Goal: Task Accomplishment & Management: Manage account settings

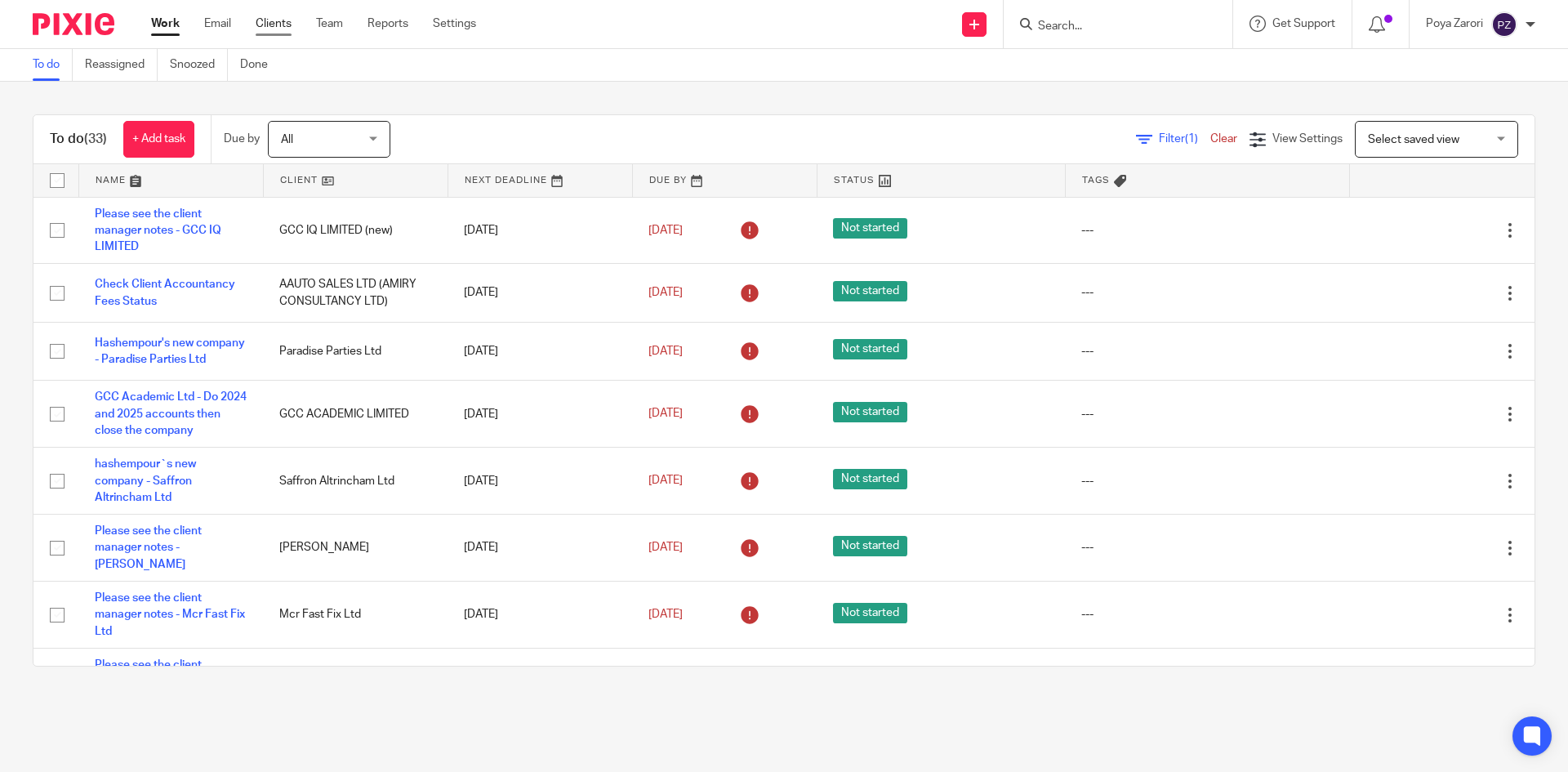
click at [283, 25] on link "Clients" at bounding box center [274, 23] width 36 height 16
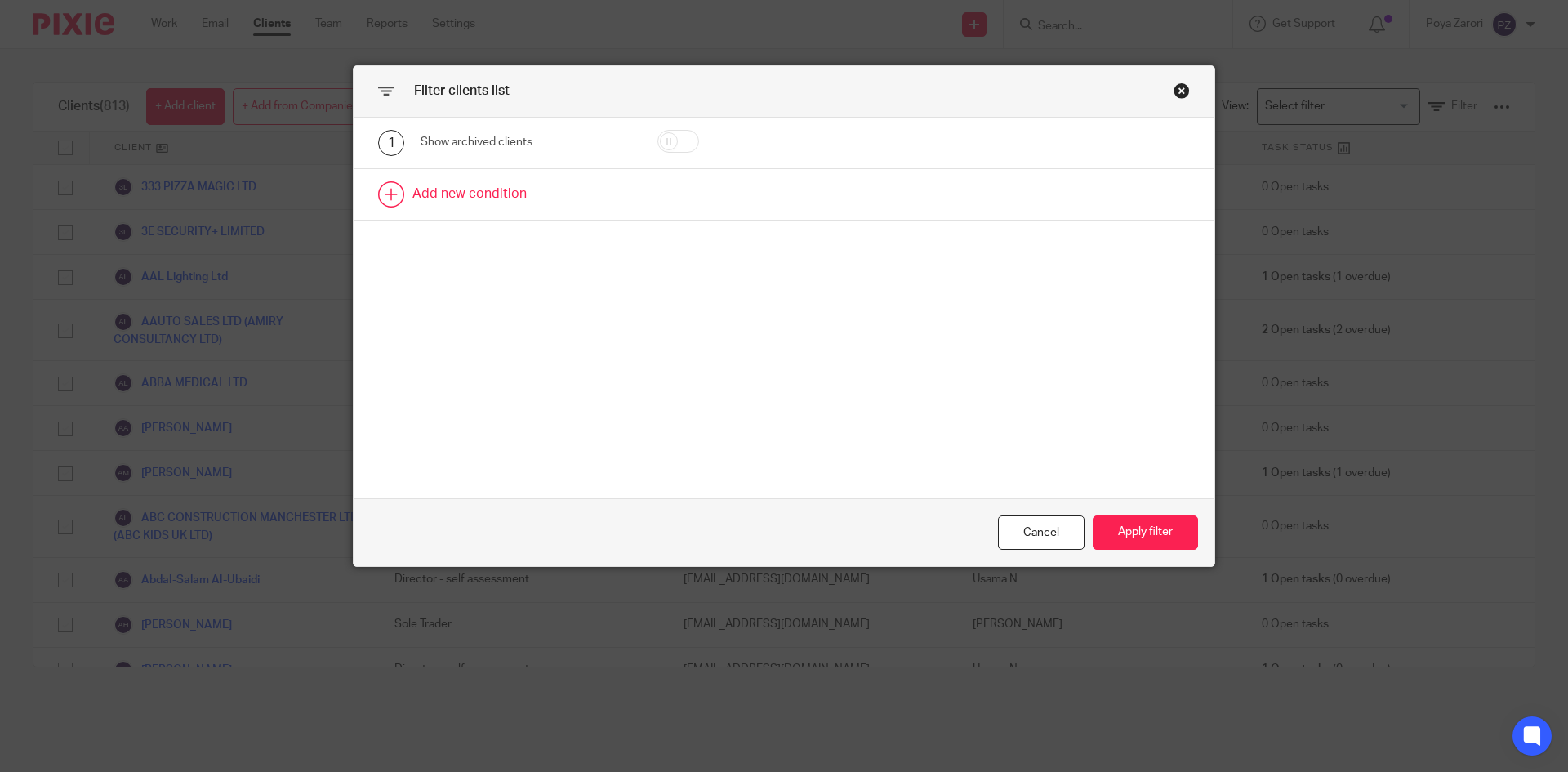
click at [492, 188] on link at bounding box center [784, 194] width 861 height 50
click at [601, 202] on div "Field" at bounding box center [526, 200] width 212 height 37
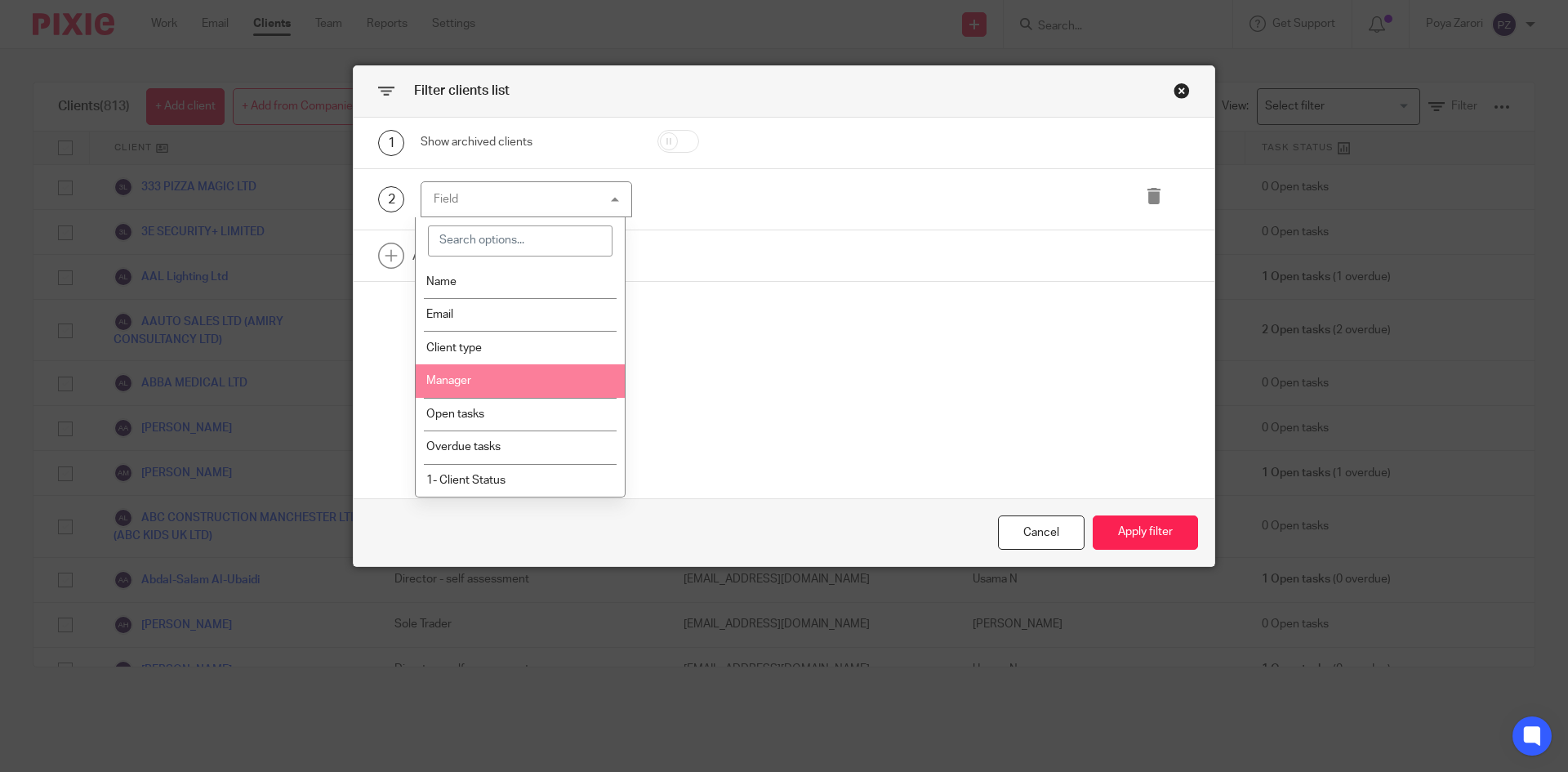
click at [528, 373] on li "Manager" at bounding box center [520, 380] width 210 height 33
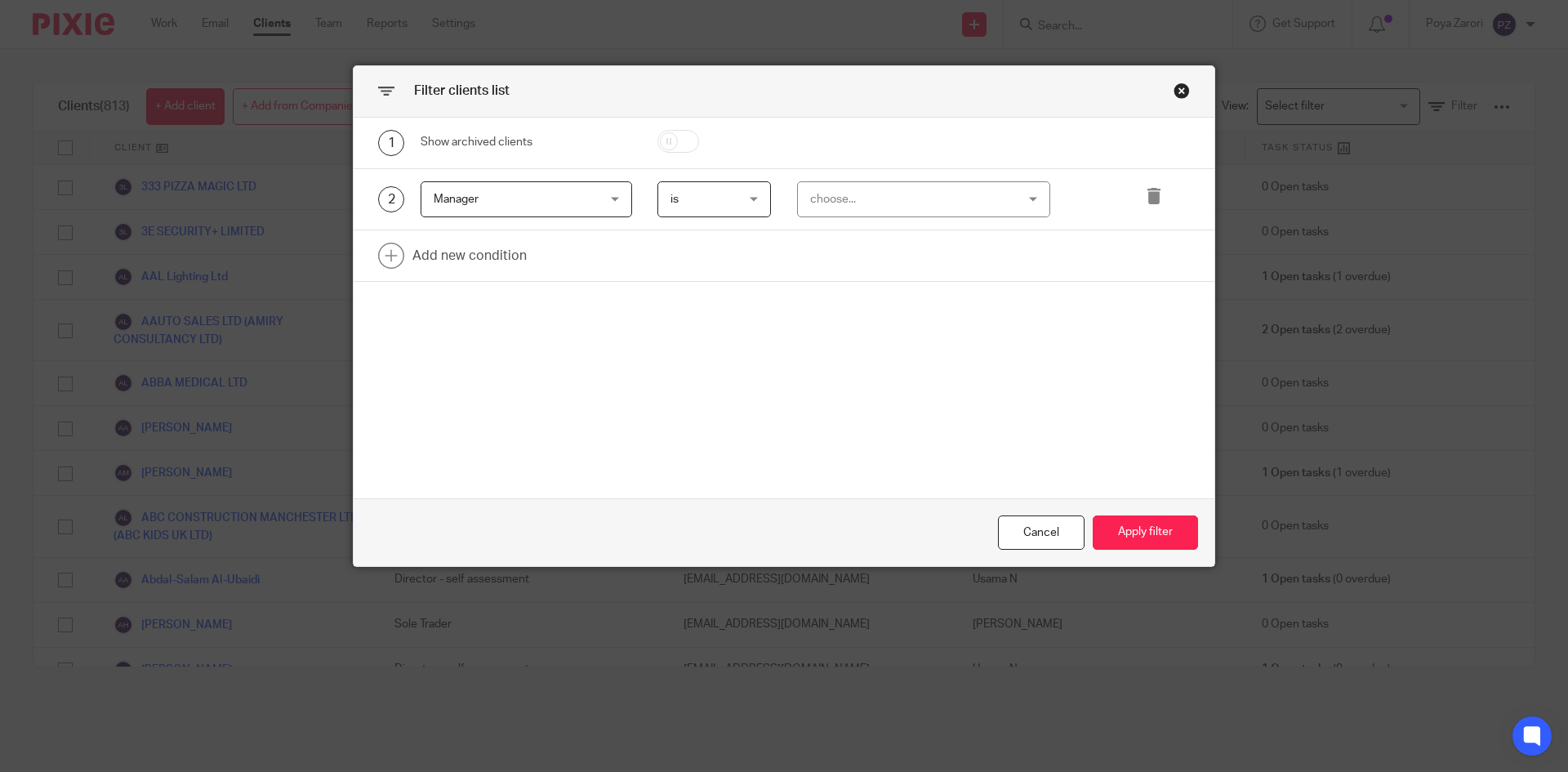
click at [927, 199] on div "choose..." at bounding box center [906, 200] width 192 height 34
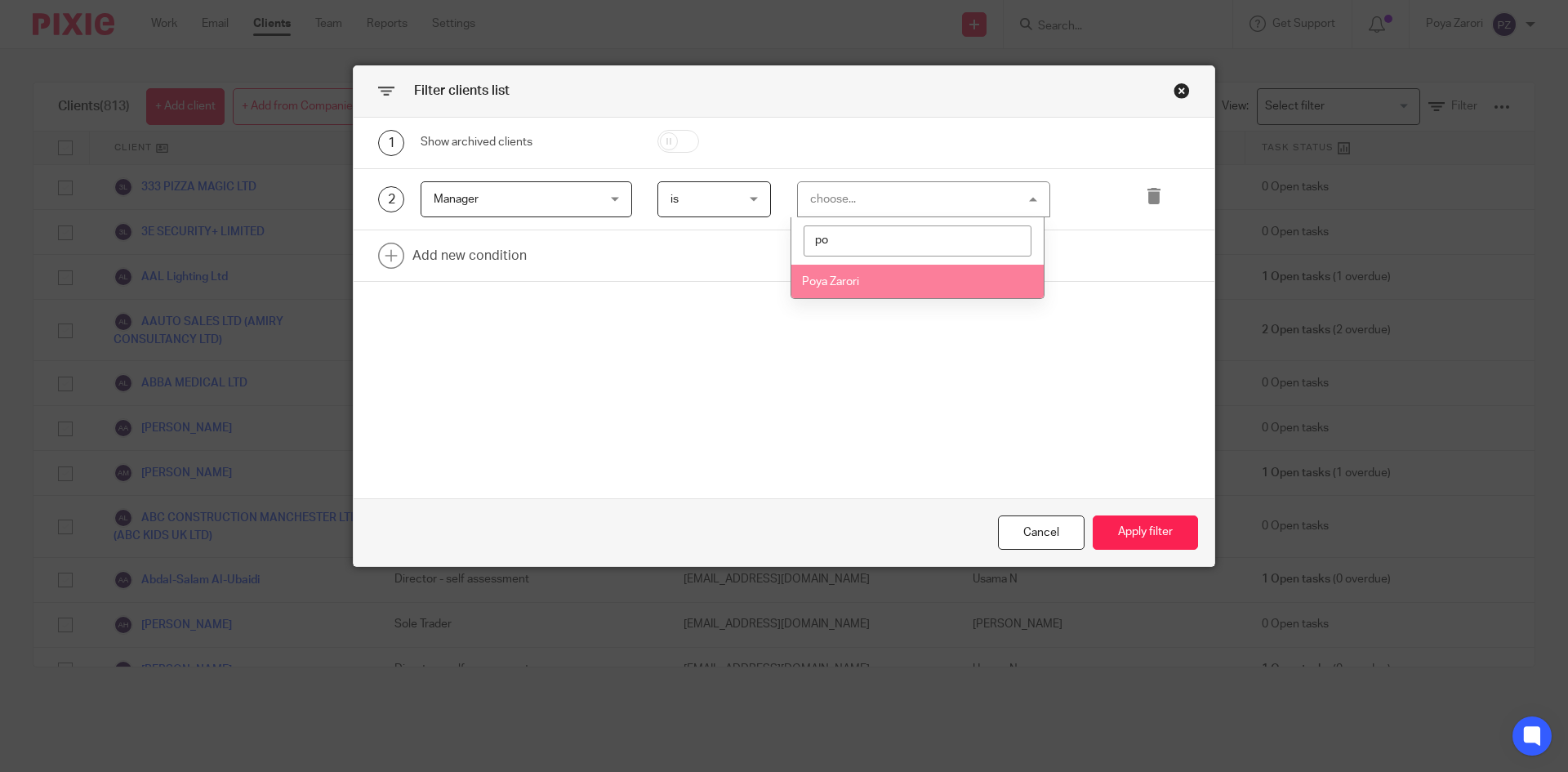
type input "po"
drag, startPoint x: 891, startPoint y: 280, endPoint x: 676, endPoint y: 257, distance: 216.2
click at [892, 279] on li "Poya Zarori" at bounding box center [918, 281] width 253 height 33
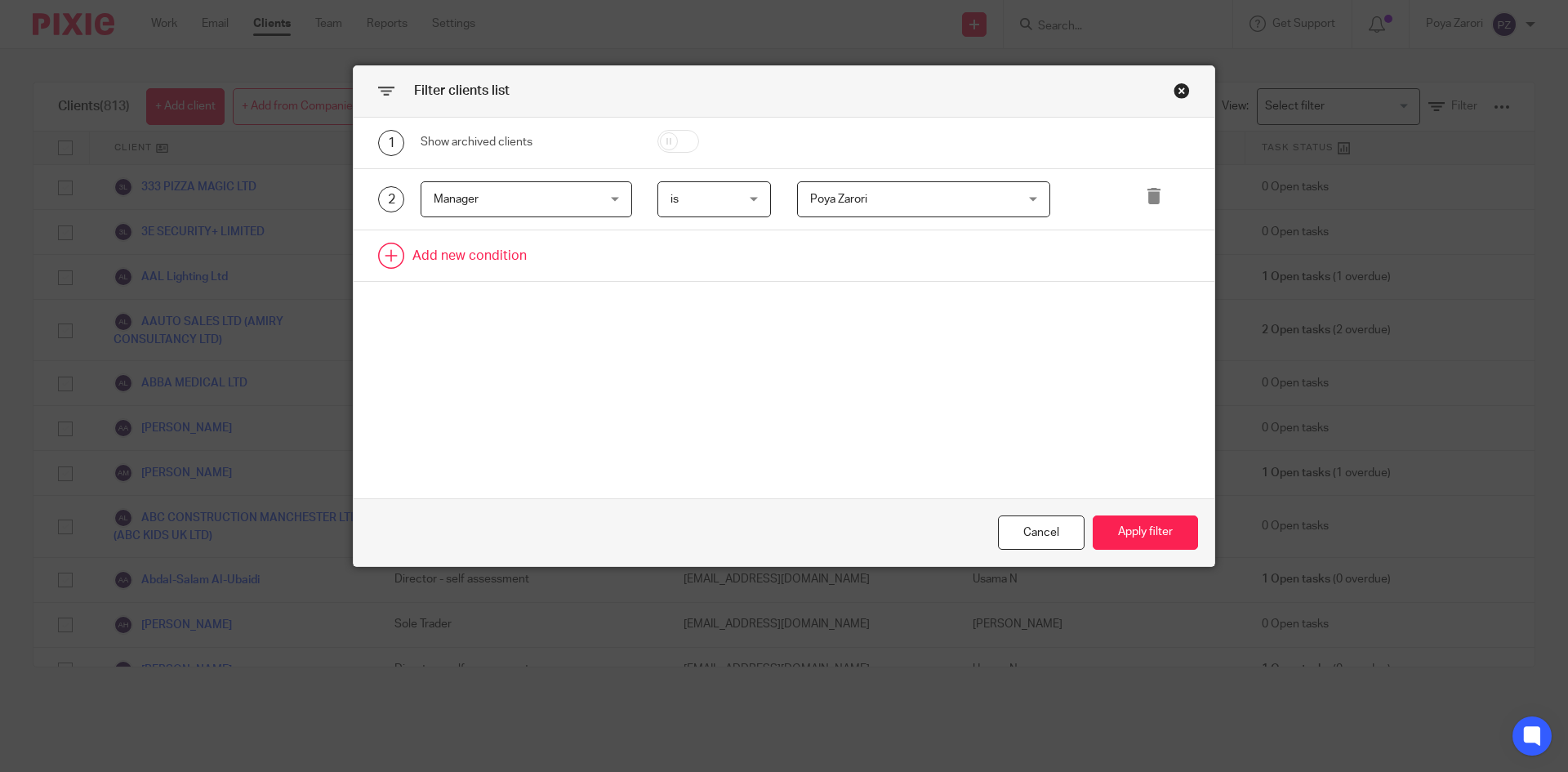
click at [496, 250] on link at bounding box center [784, 255] width 861 height 50
click at [557, 258] on div "Field" at bounding box center [512, 260] width 158 height 34
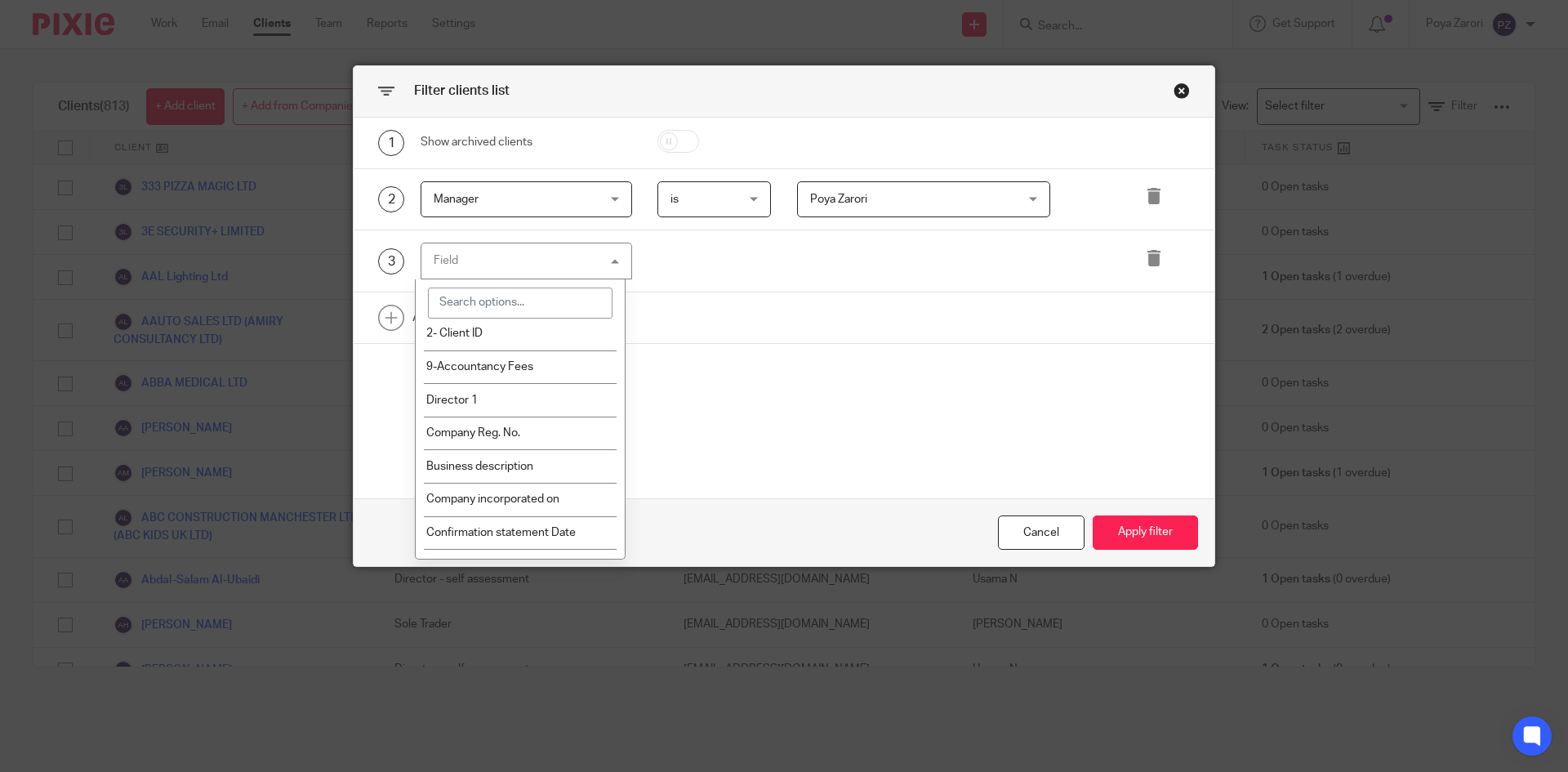
scroll to position [245, 0]
click at [513, 299] on input "search" at bounding box center [520, 303] width 185 height 31
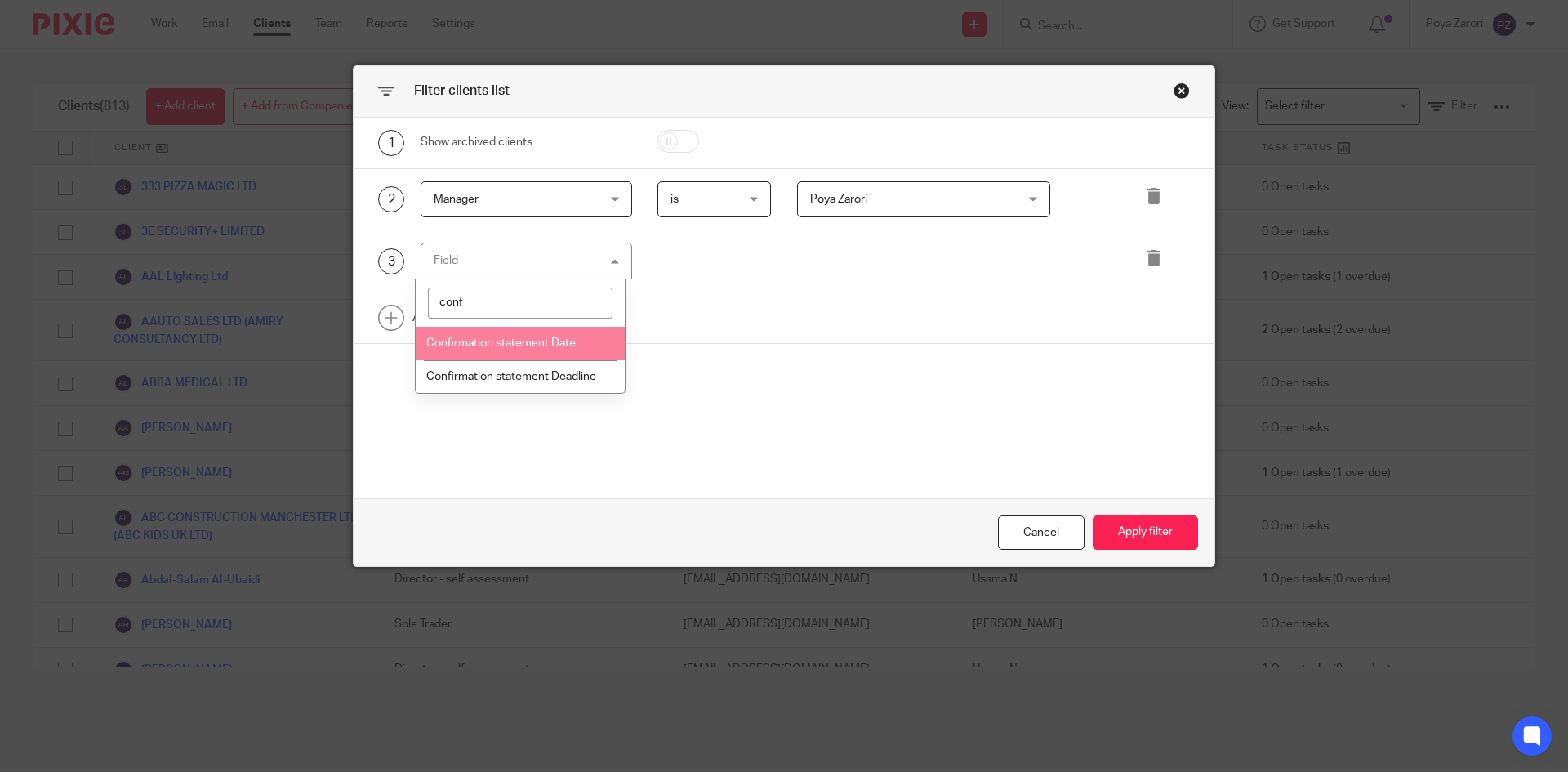
type input "conf"
click at [590, 346] on li "Confirmation statement Date" at bounding box center [520, 343] width 210 height 33
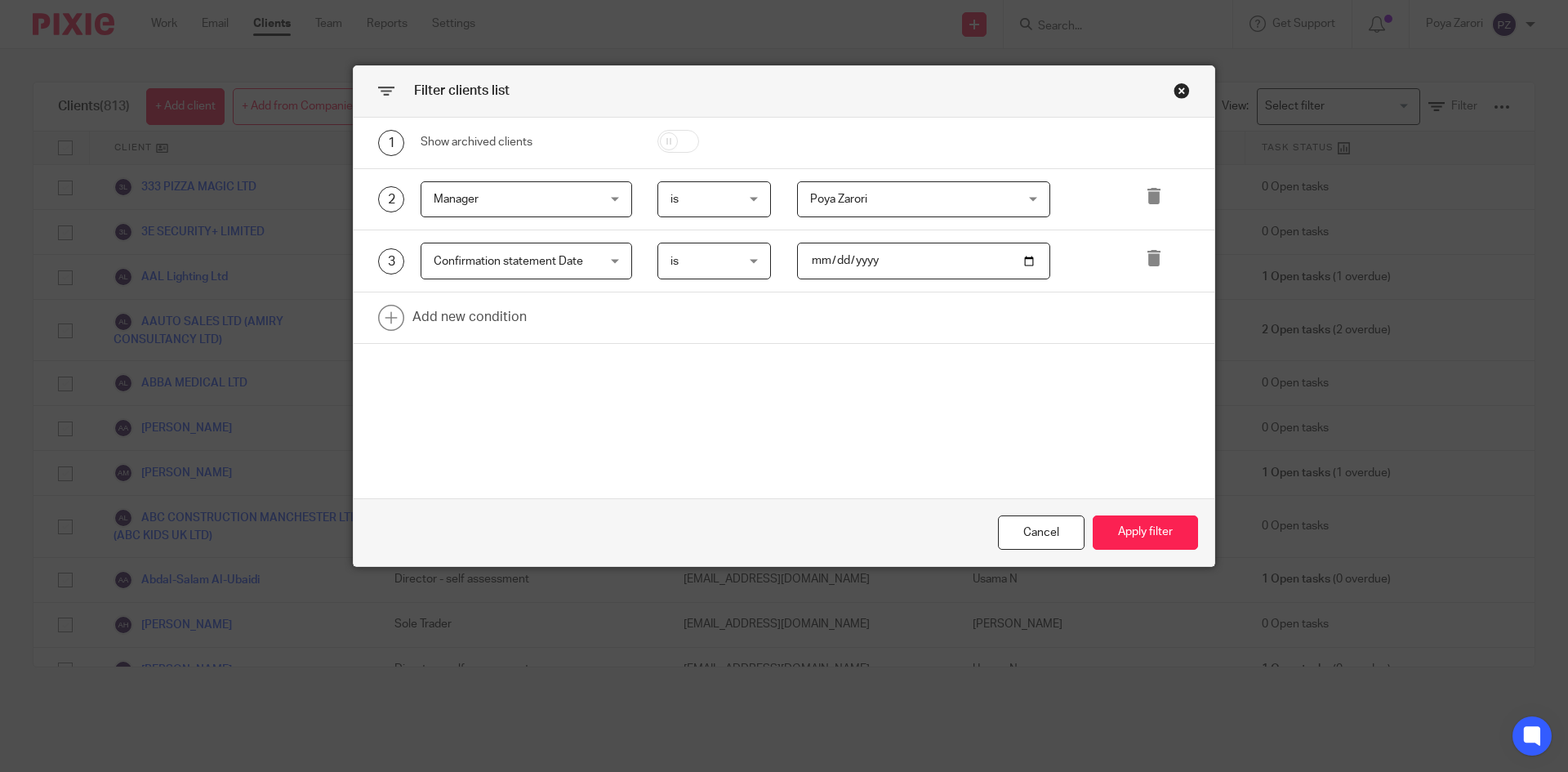
click at [756, 263] on div "is is" at bounding box center [715, 260] width 114 height 37
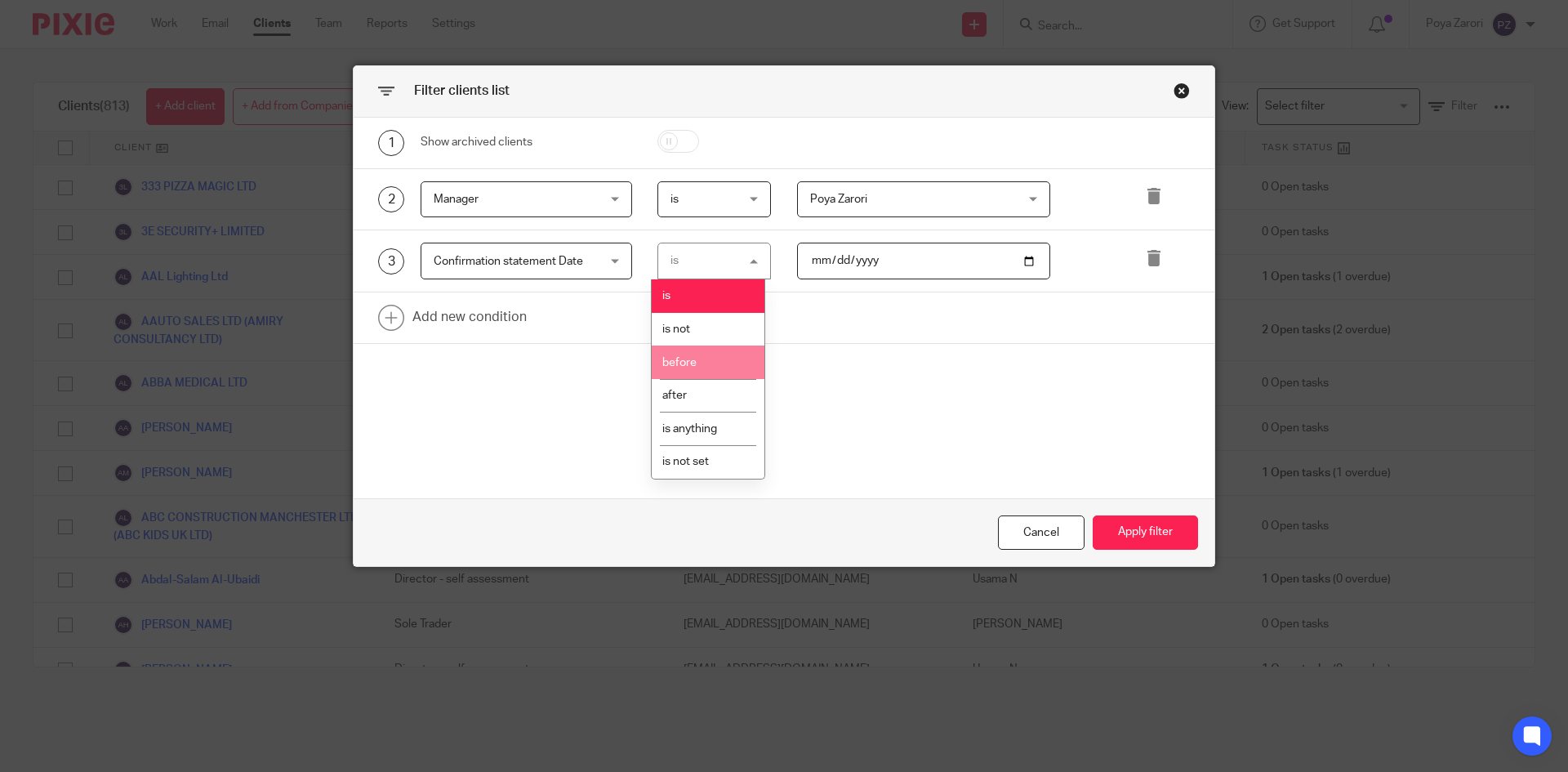
click at [706, 365] on li "before" at bounding box center [708, 362] width 113 height 33
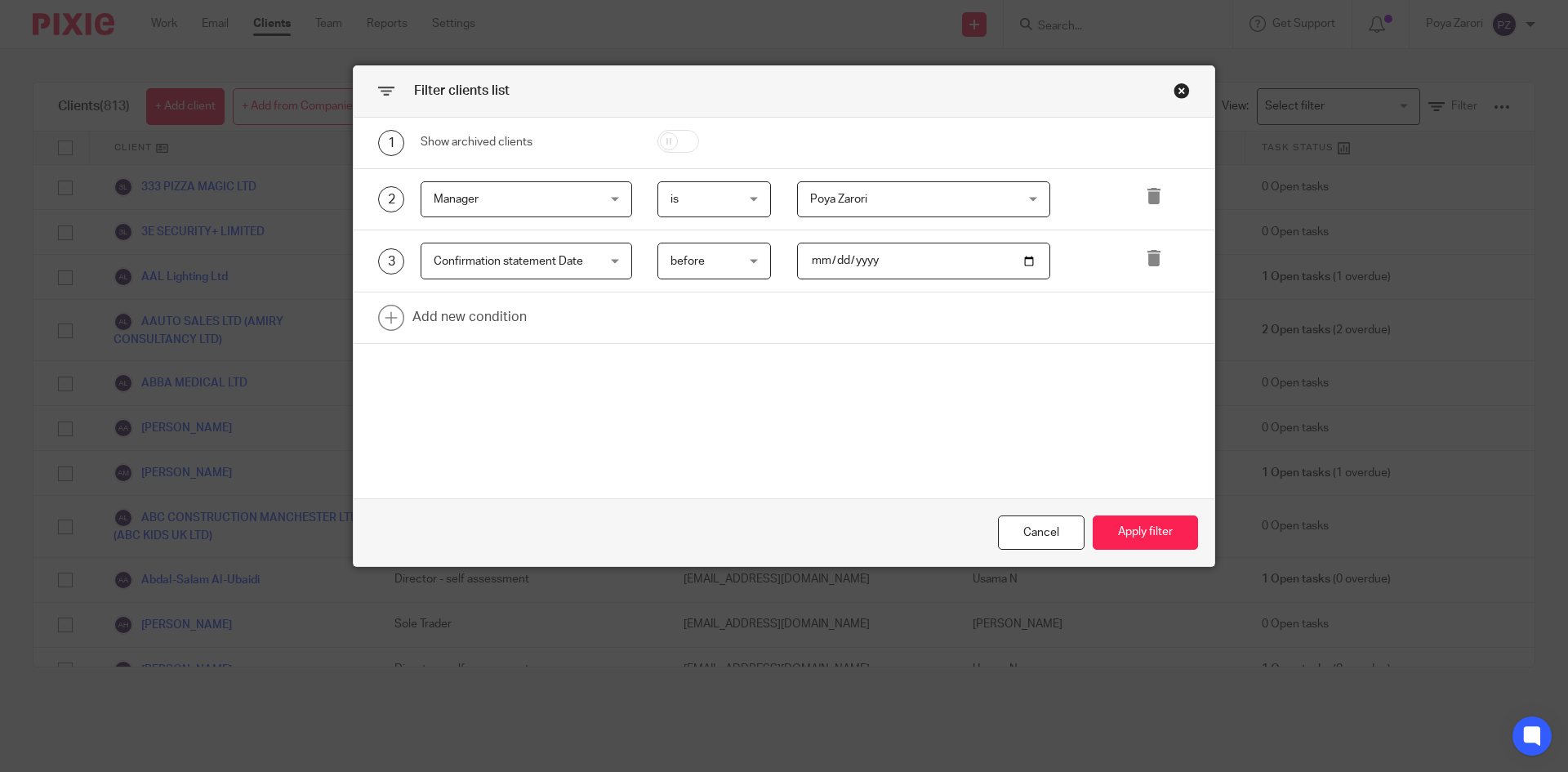
click at [1020, 262] on input "date" at bounding box center [924, 260] width 254 height 37
type input "2025-09-22"
click at [1125, 541] on button "Apply filter" at bounding box center [1146, 532] width 106 height 35
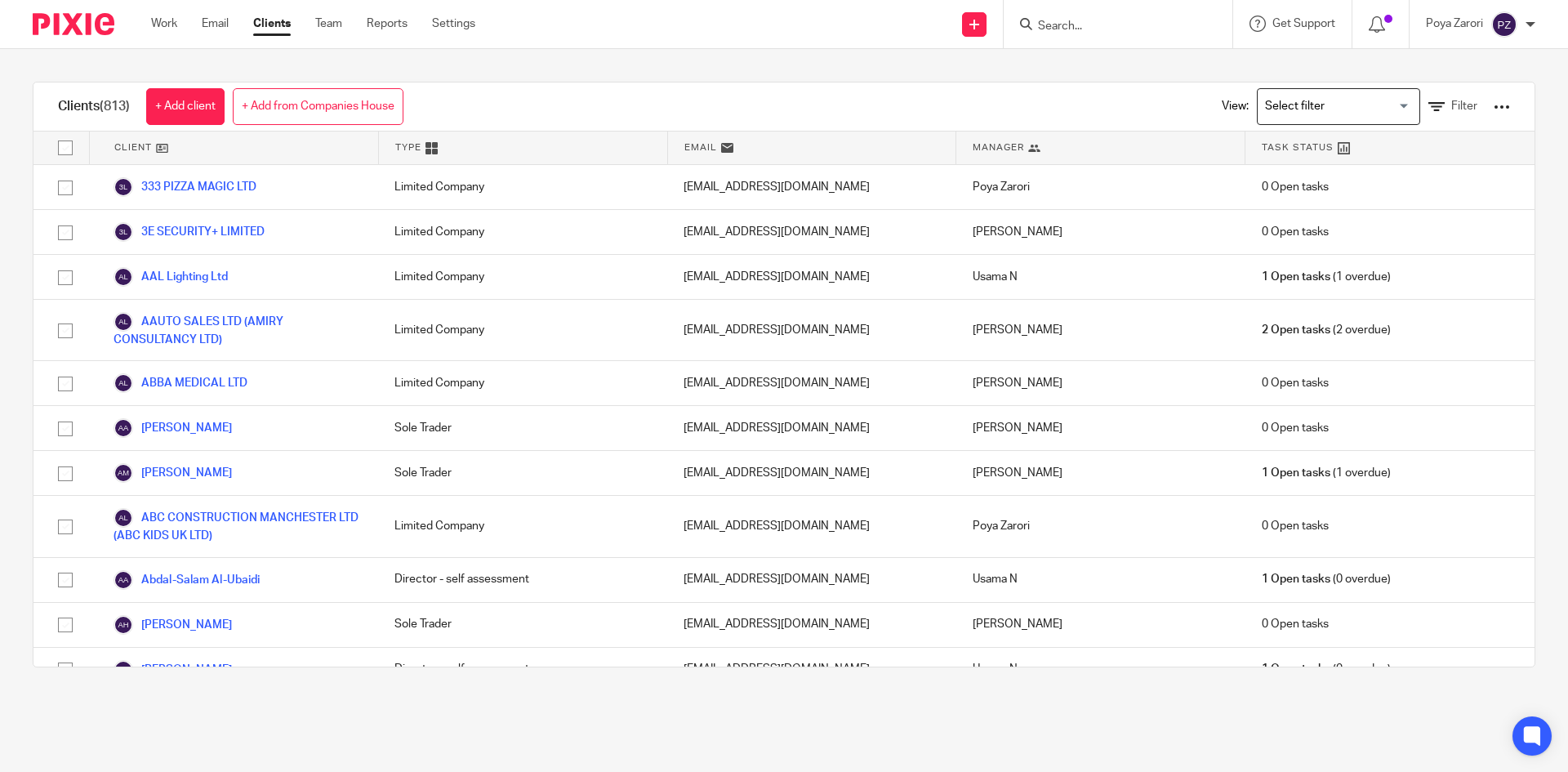
click at [1083, 26] on input "Search" at bounding box center [1110, 26] width 147 height 15
type input "lamour"
click at [1112, 79] on link at bounding box center [1179, 70] width 293 height 38
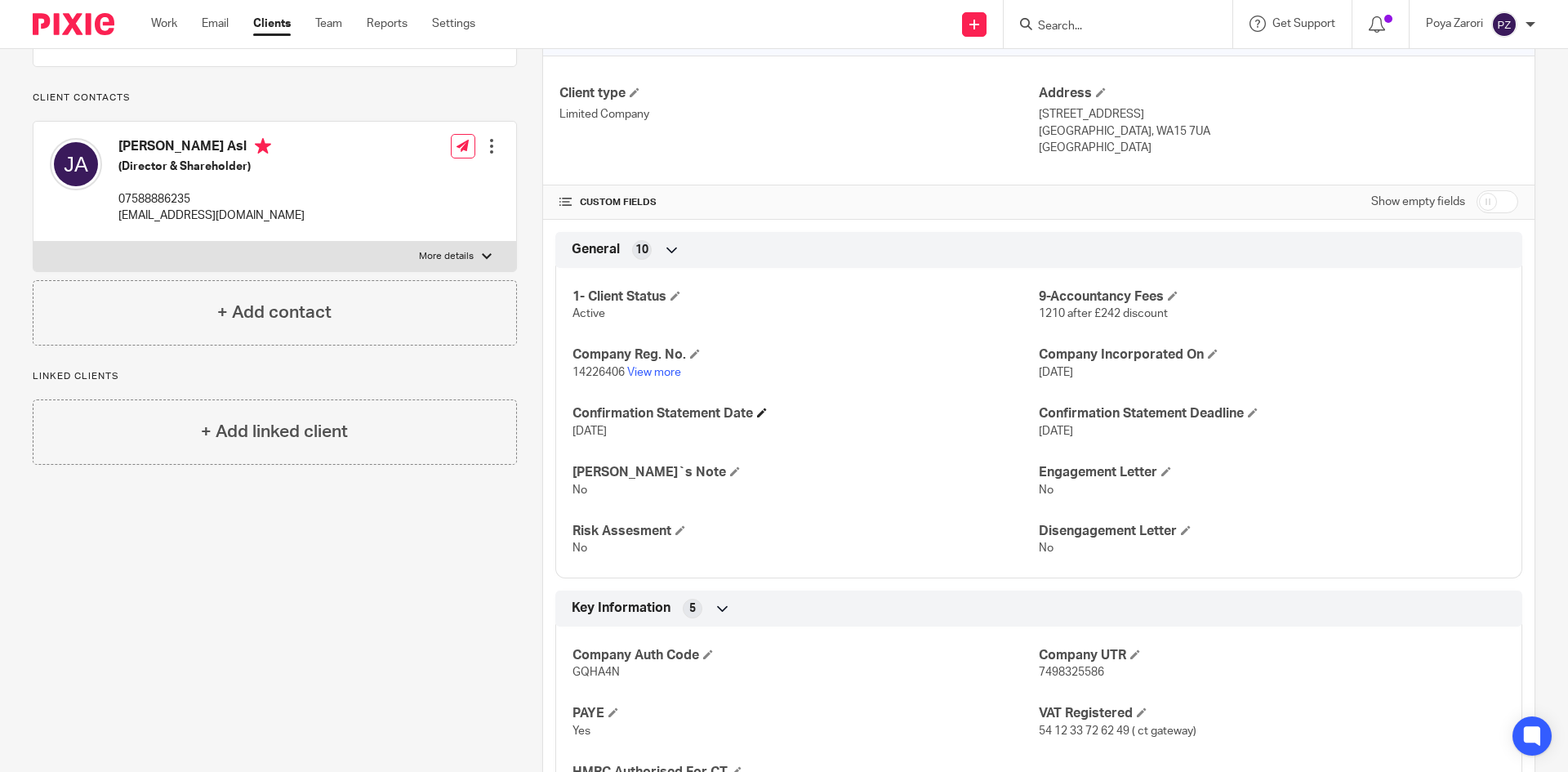
scroll to position [245, 0]
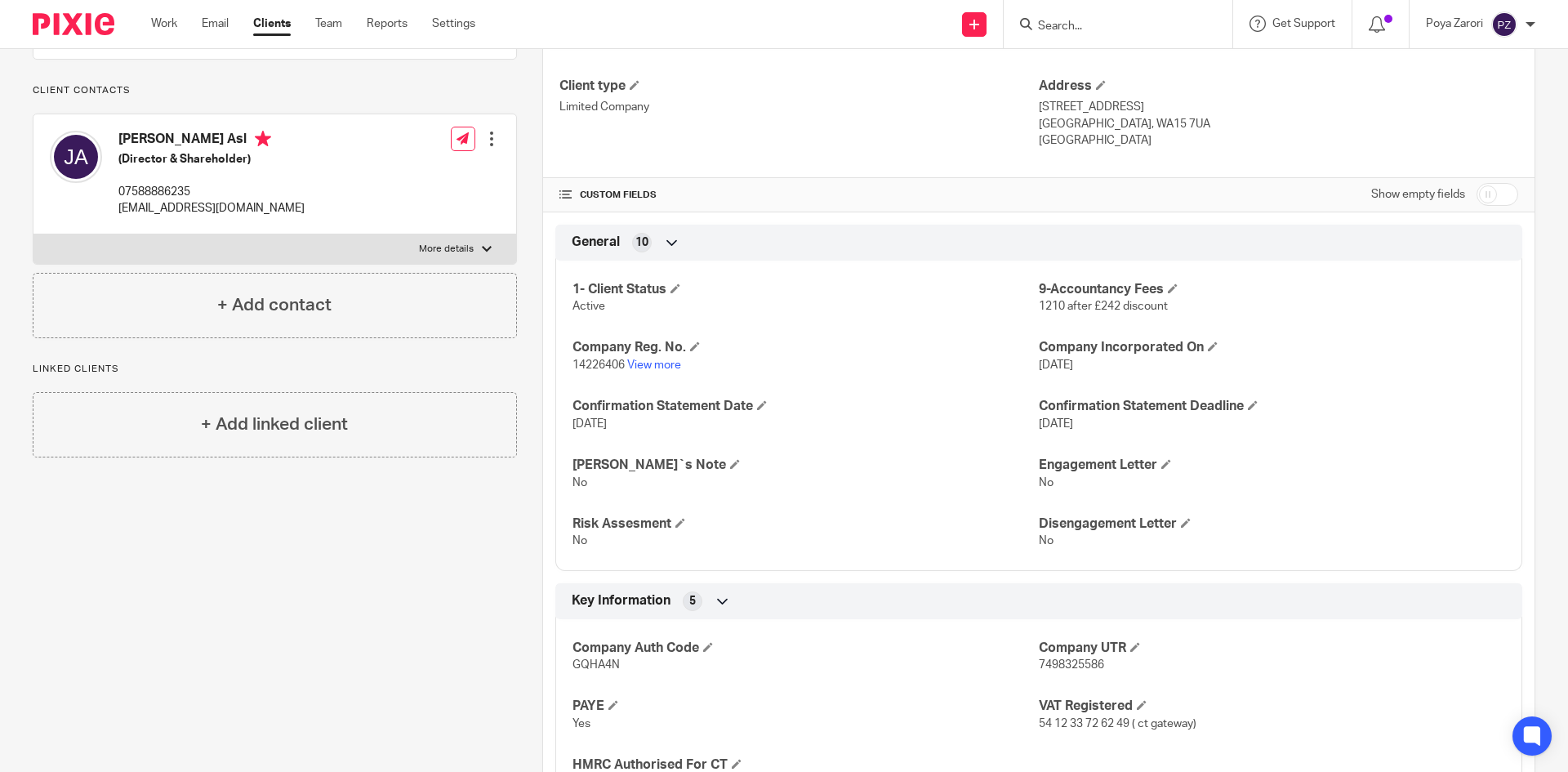
click at [597, 360] on span "14226406" at bounding box center [598, 364] width 52 height 11
copy p "14226406"
click at [1077, 25] on input "Search" at bounding box center [1110, 26] width 147 height 15
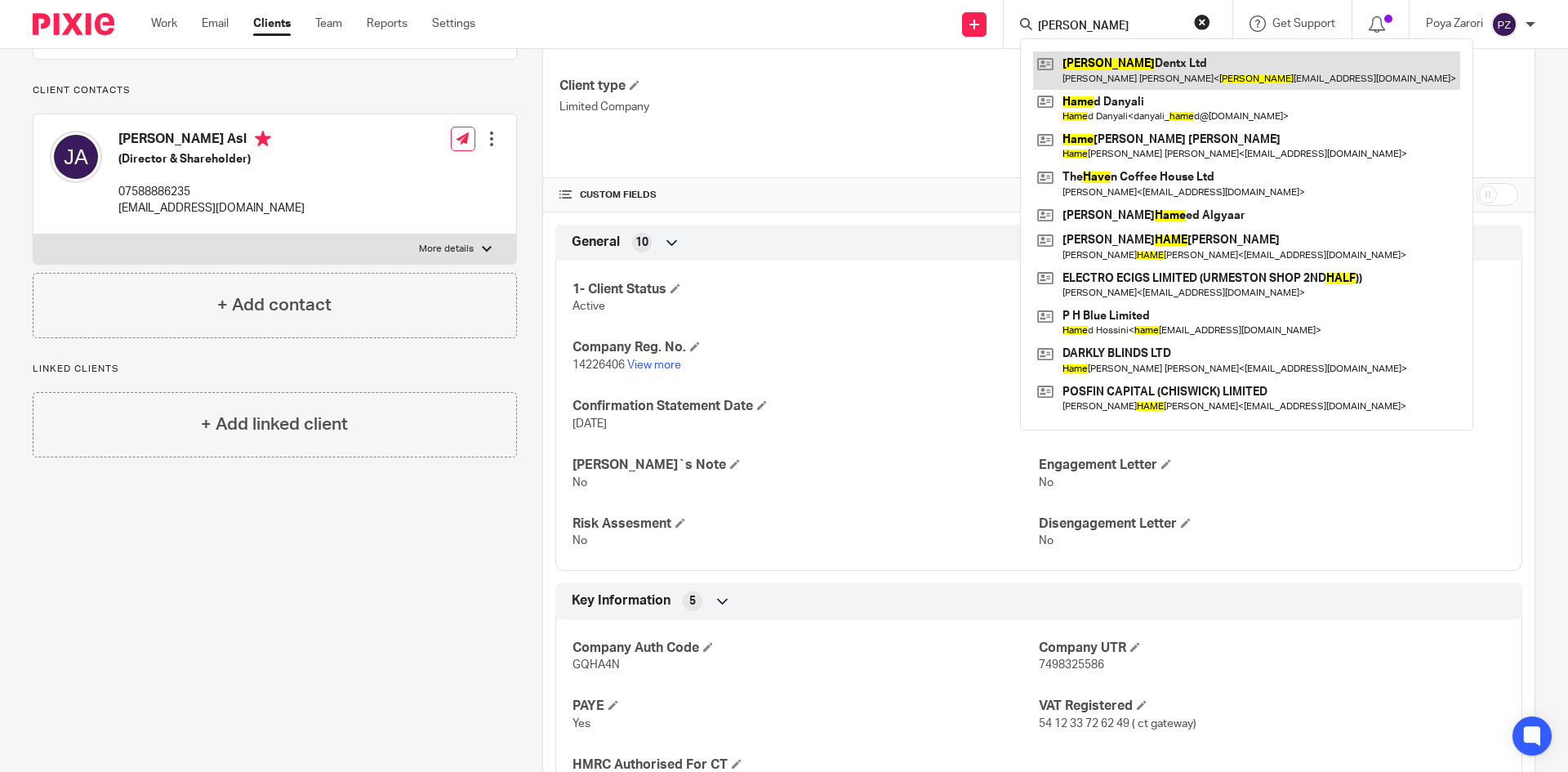
type input "hale"
click at [1153, 76] on link at bounding box center [1246, 70] width 427 height 38
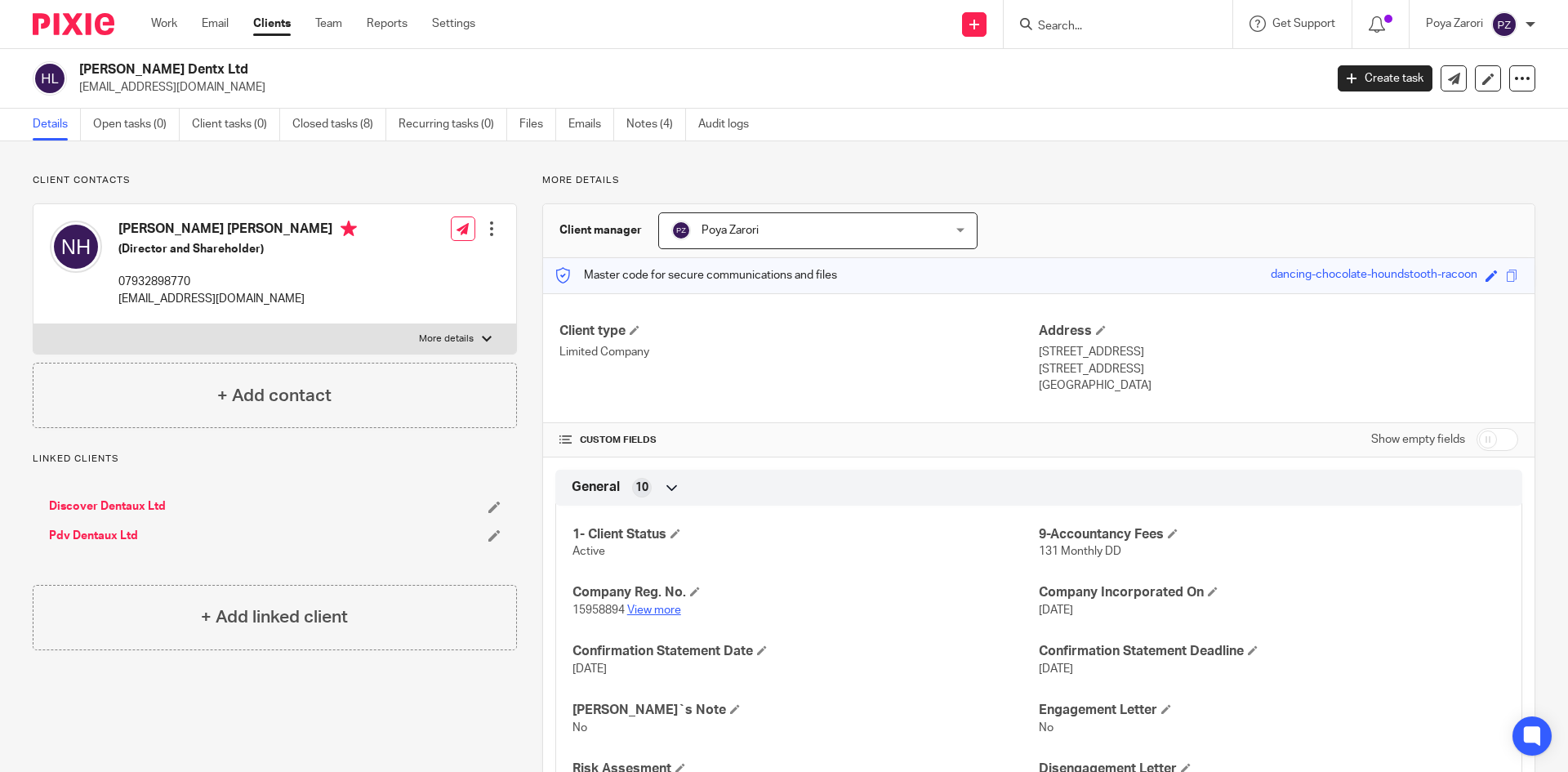
click at [646, 608] on link "View more" at bounding box center [653, 610] width 54 height 11
click at [673, 607] on link "View more" at bounding box center [653, 610] width 54 height 11
click at [674, 531] on span at bounding box center [675, 532] width 9 height 9
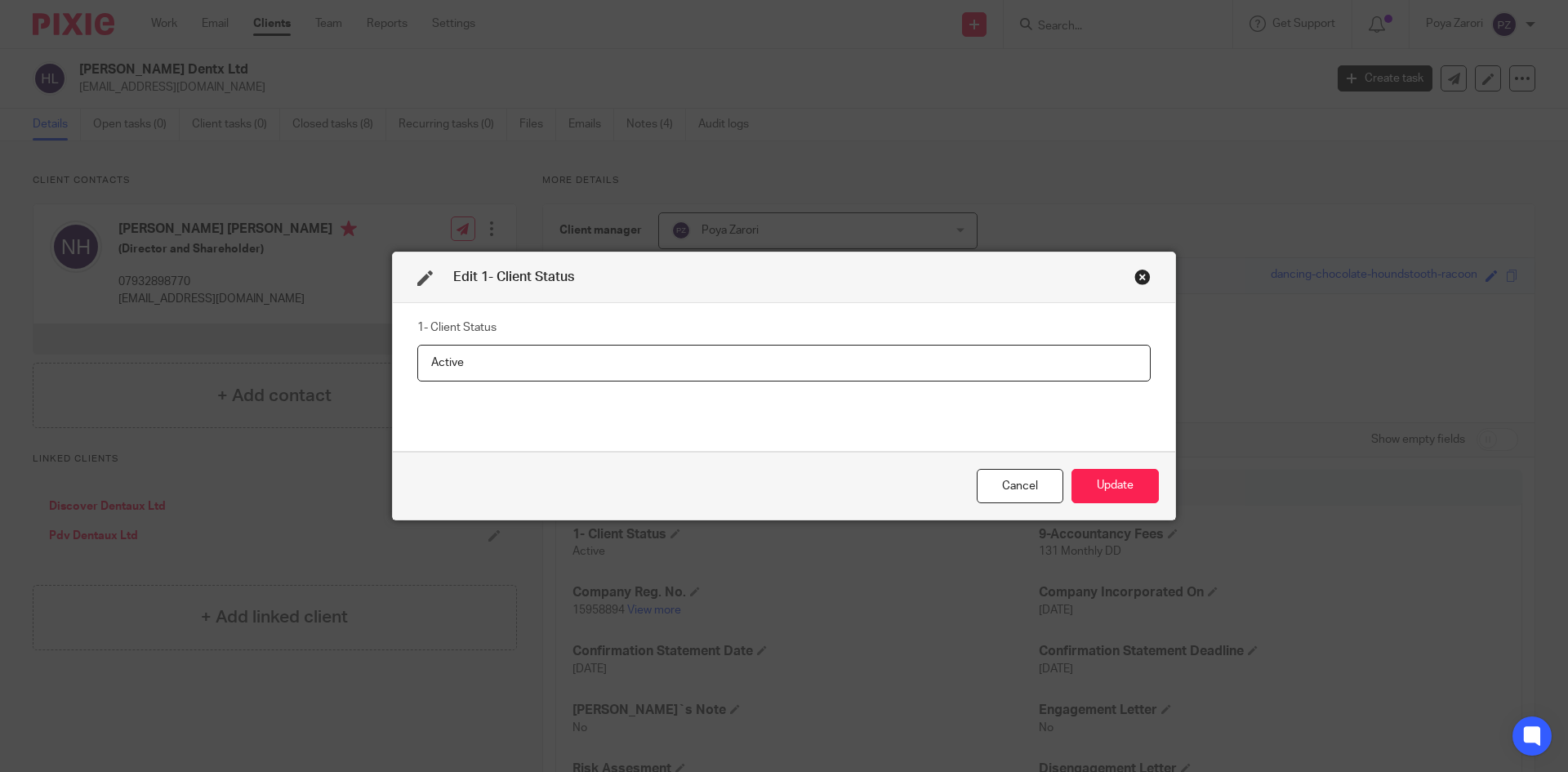
drag, startPoint x: 500, startPoint y: 369, endPoint x: 330, endPoint y: 353, distance: 170.8
click at [327, 354] on div "Edit 1- Client Status 1- Client Status Active Cancel Update" at bounding box center [784, 386] width 1568 height 772
click at [441, 362] on input "First Gazette notice for voluntary strike-off" at bounding box center [784, 363] width 734 height 37
type input "First Gazette notice for voluntary strike-off"
click at [1118, 484] on button "Update" at bounding box center [1115, 486] width 87 height 35
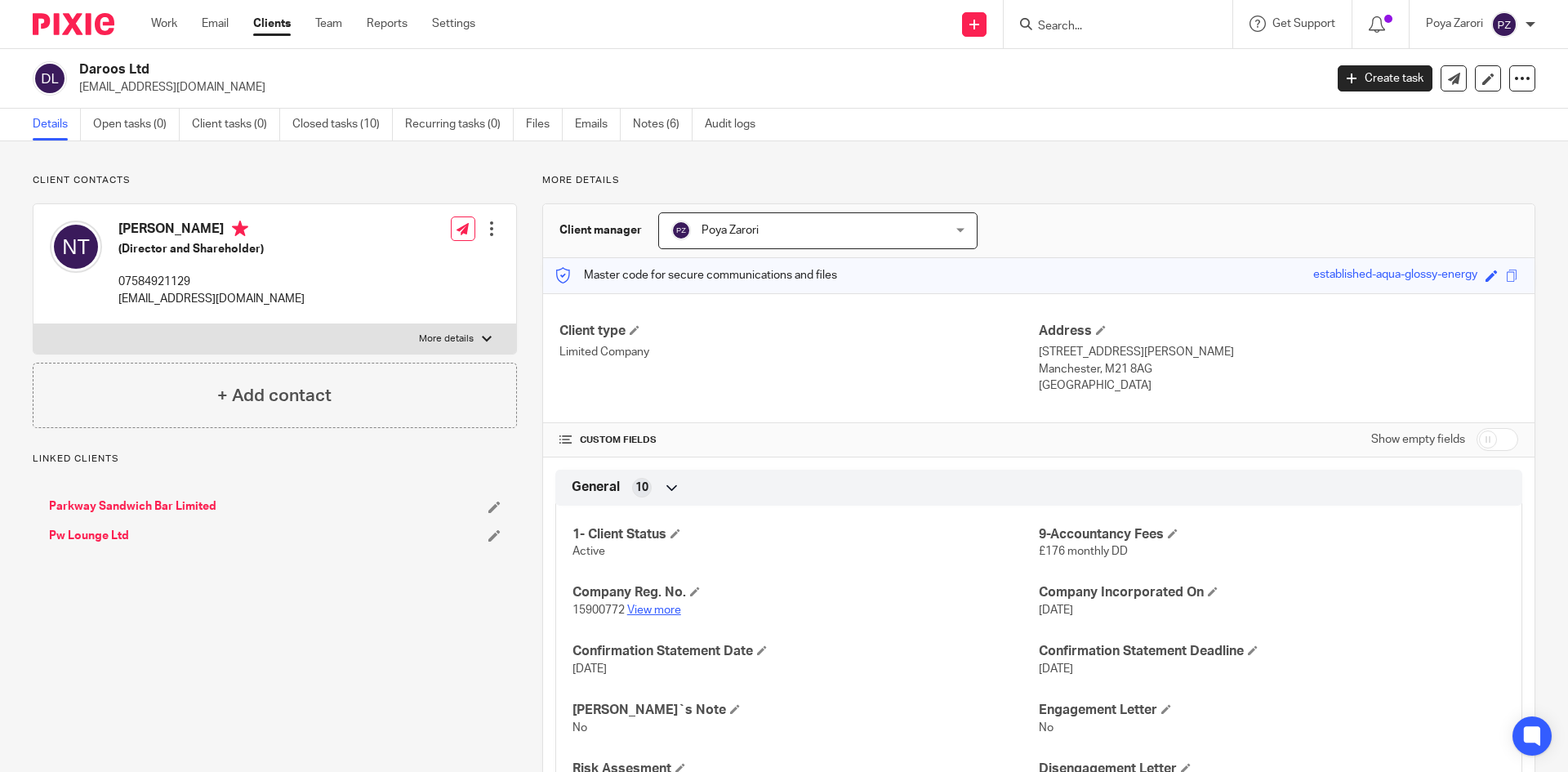
drag, startPoint x: 0, startPoint y: 0, endPoint x: 666, endPoint y: 614, distance: 905.8
click at [666, 614] on link "View more" at bounding box center [653, 610] width 54 height 11
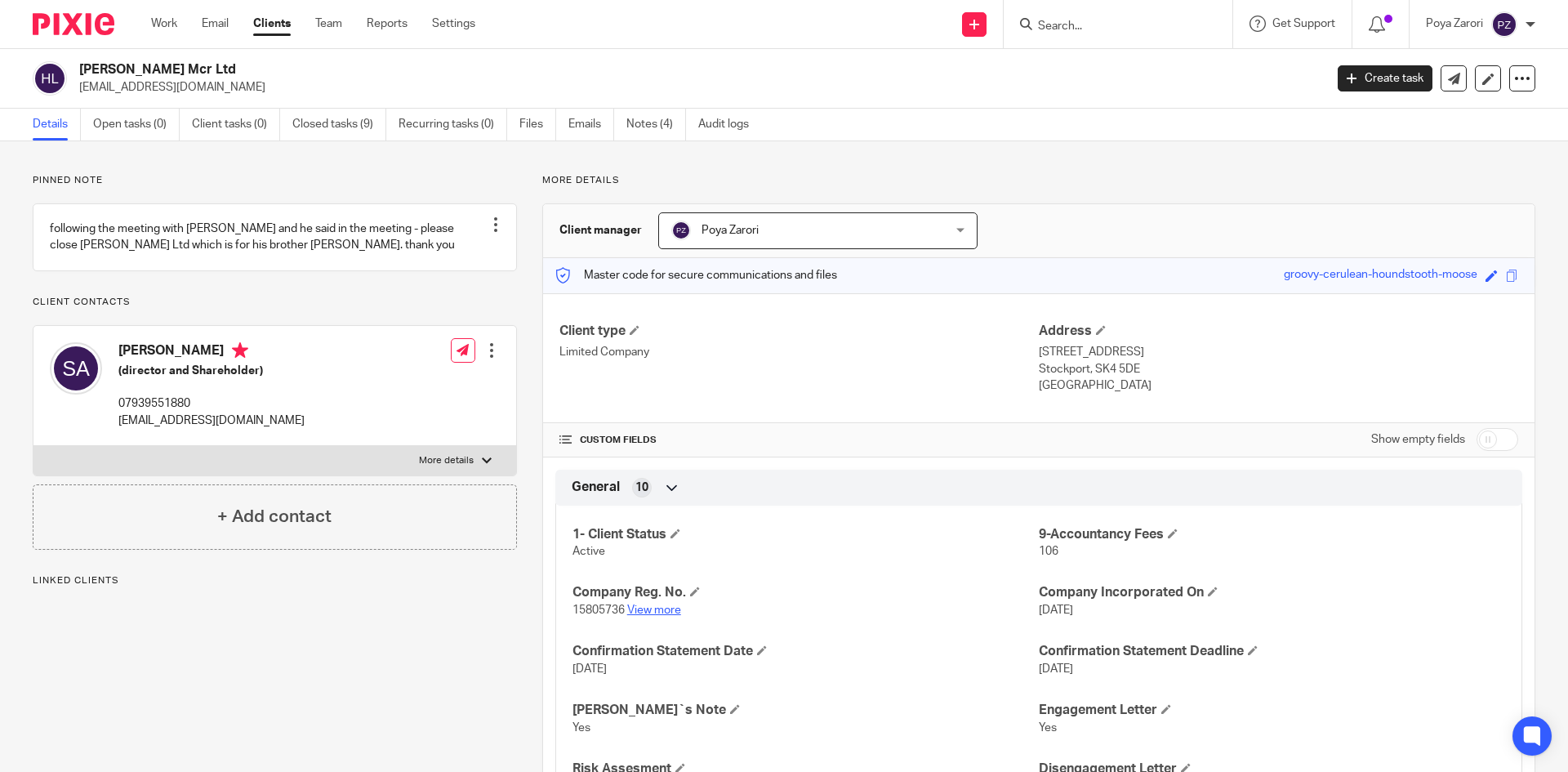
drag, startPoint x: 0, startPoint y: 0, endPoint x: 663, endPoint y: 606, distance: 898.2
click at [663, 606] on link "View more" at bounding box center [653, 610] width 54 height 11
click at [671, 532] on span at bounding box center [675, 532] width 9 height 9
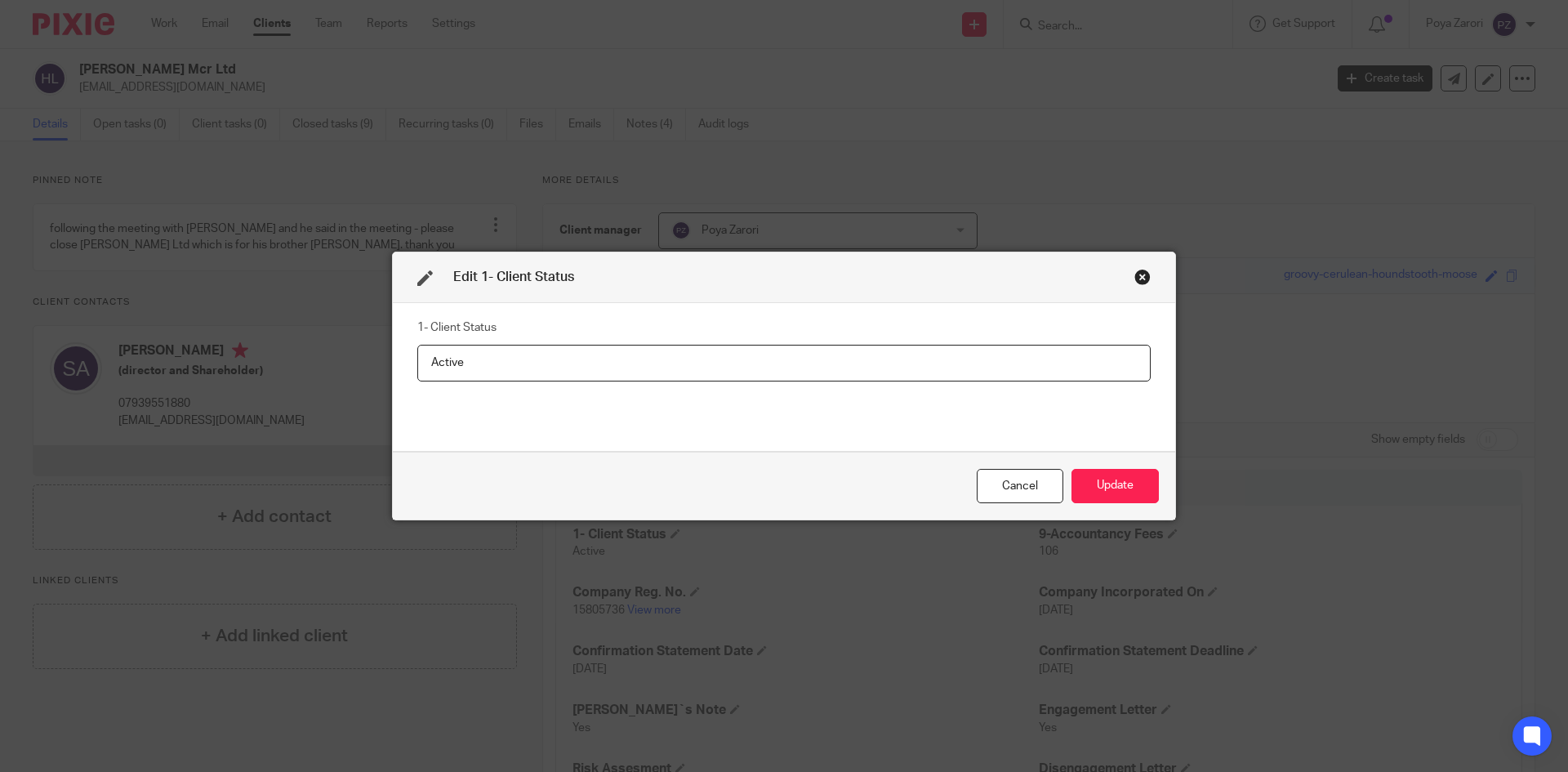
drag, startPoint x: 504, startPoint y: 360, endPoint x: 381, endPoint y: 345, distance: 123.9
click at [381, 345] on div "Edit 1- Client Status 1- Client Status Active Cancel Update" at bounding box center [784, 386] width 1568 height 772
click at [440, 362] on input "First Gazette notice for voluntary strike-off" at bounding box center [784, 363] width 734 height 37
type input "First Gazette notice for voluntary strike-off"
click at [1103, 478] on button "Update" at bounding box center [1115, 486] width 87 height 35
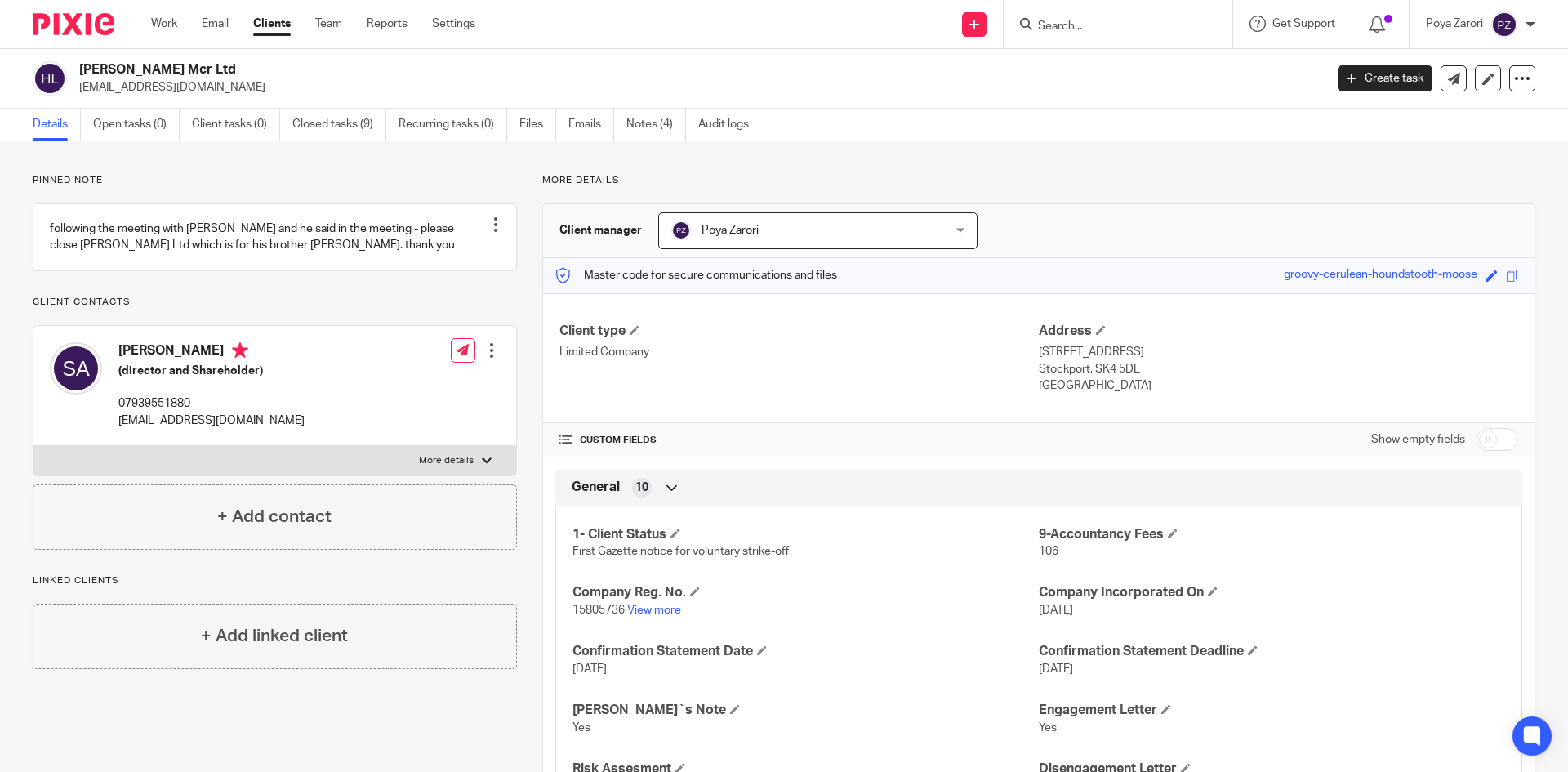
click at [1047, 27] on input "Search" at bounding box center [1110, 26] width 147 height 15
type input "vhd"
click at [1111, 63] on link at bounding box center [1179, 70] width 293 height 38
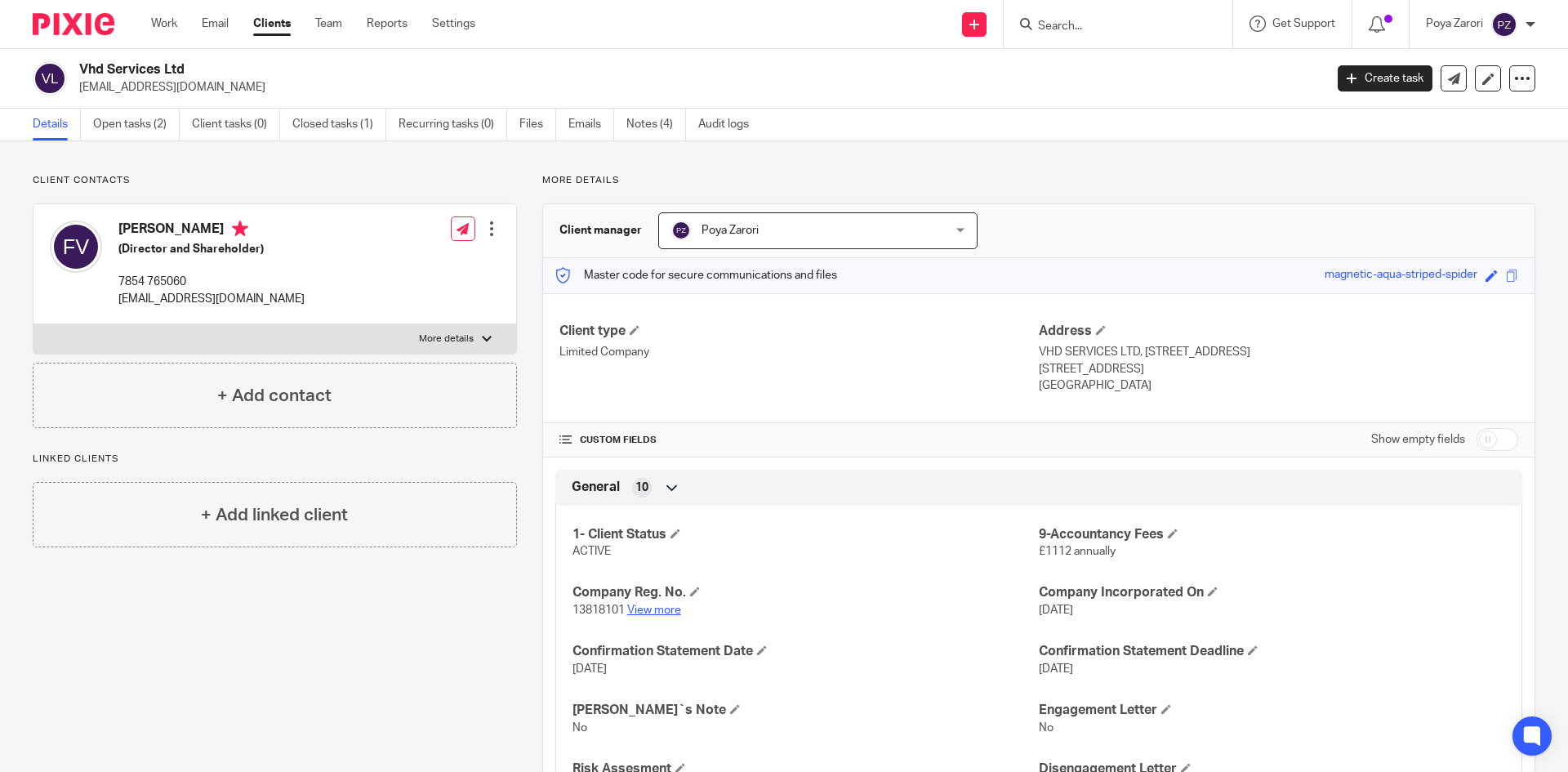
click at [643, 609] on link "View more" at bounding box center [653, 610] width 54 height 11
